Goal: Information Seeking & Learning: Learn about a topic

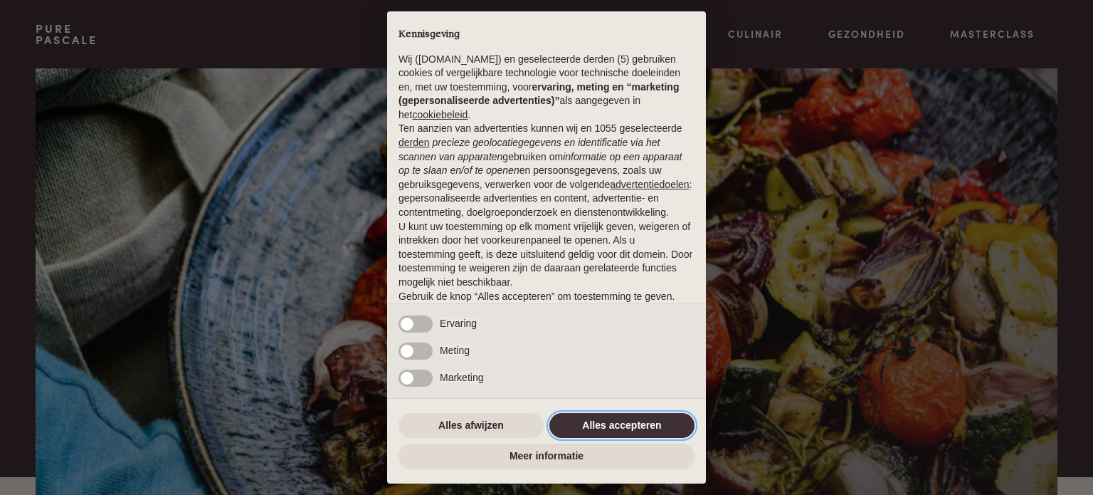
click at [592, 434] on button "Alles accepteren" at bounding box center [622, 426] width 145 height 26
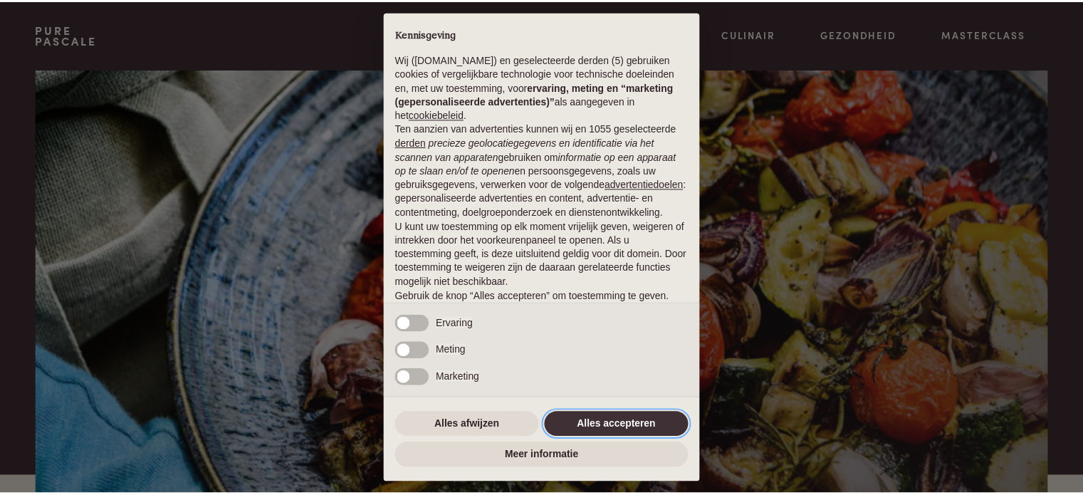
scroll to position [77, 0]
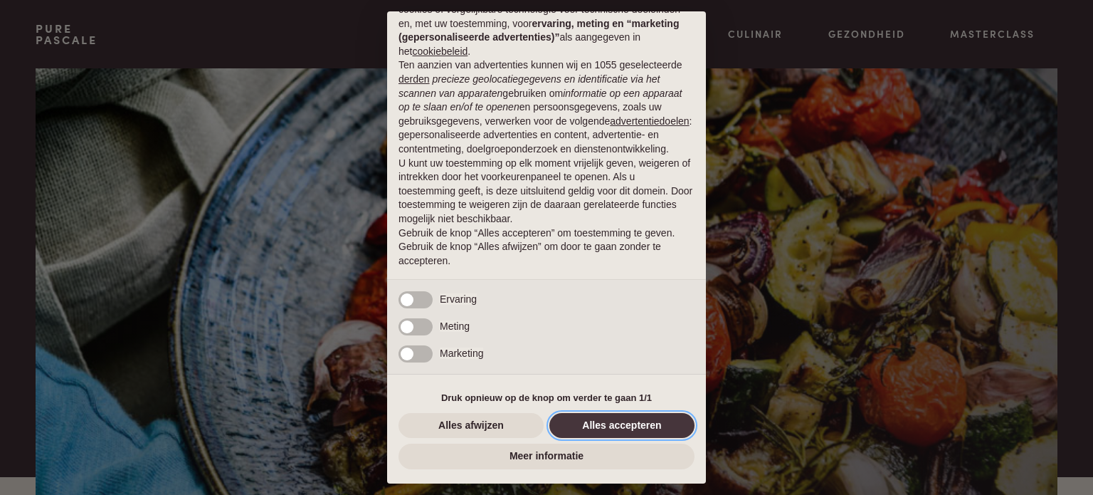
click at [590, 425] on button "Alles accepteren" at bounding box center [622, 426] width 145 height 26
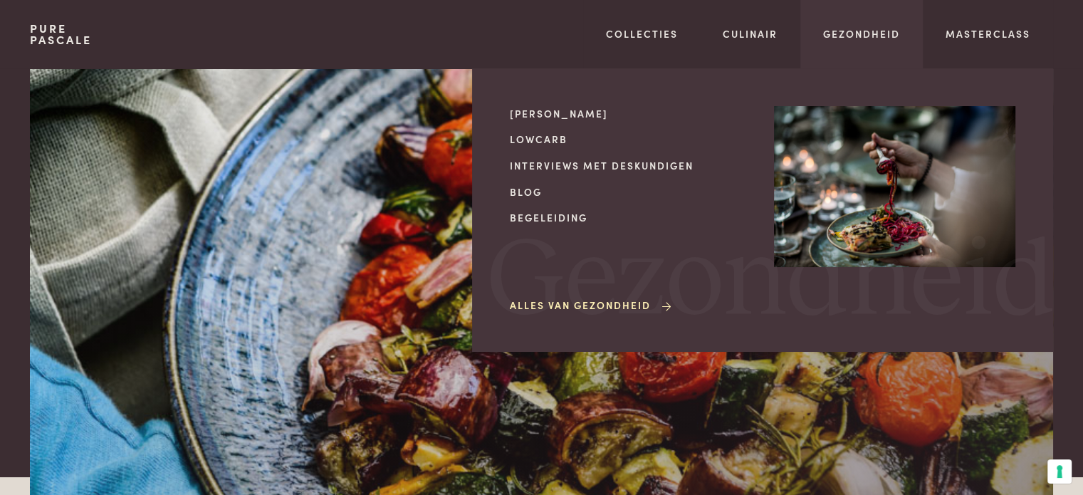
click at [641, 308] on link "Alles van Gezondheid" at bounding box center [592, 305] width 164 height 15
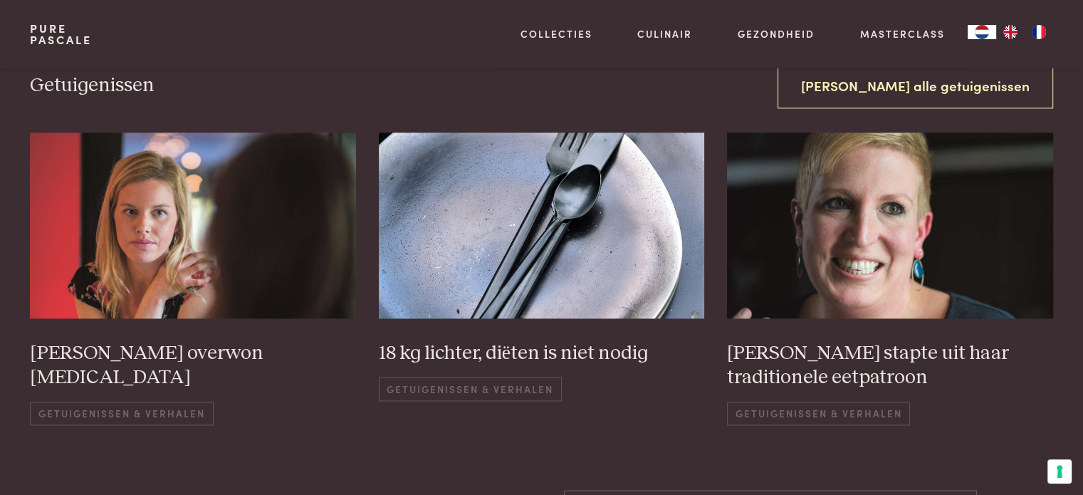
scroll to position [2065, 0]
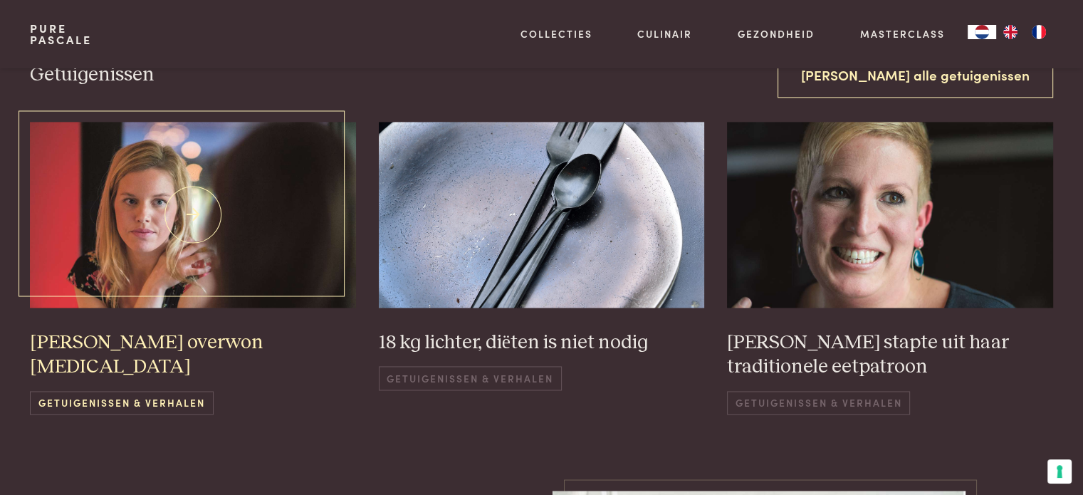
click at [209, 391] on span "Getuigenissen & Verhalen" at bounding box center [121, 402] width 183 height 23
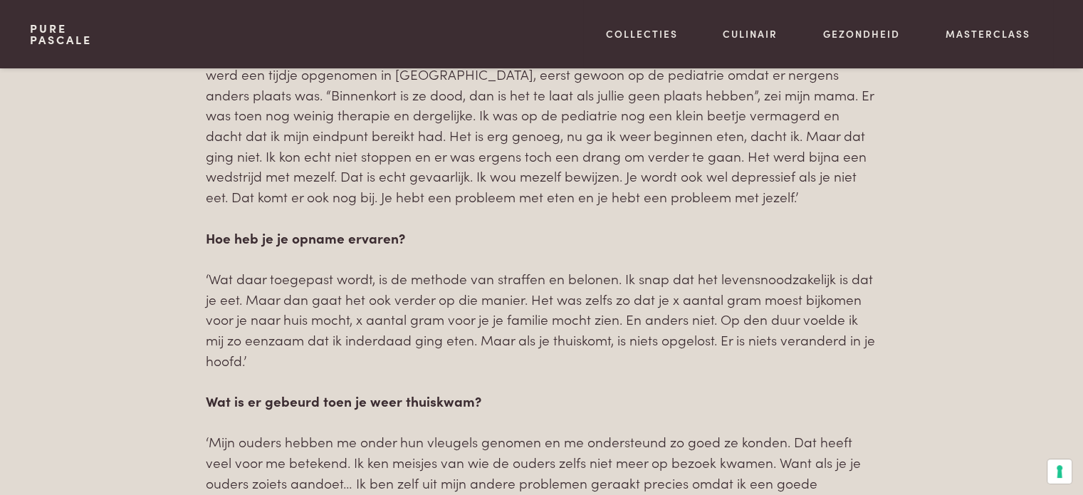
scroll to position [2207, 0]
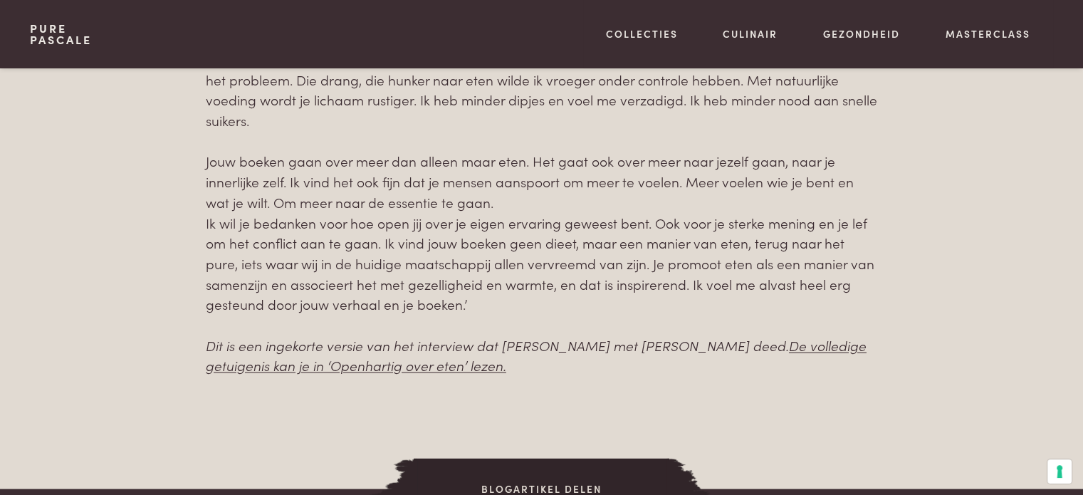
scroll to position [2919, 0]
